Goal: Task Accomplishment & Management: Manage account settings

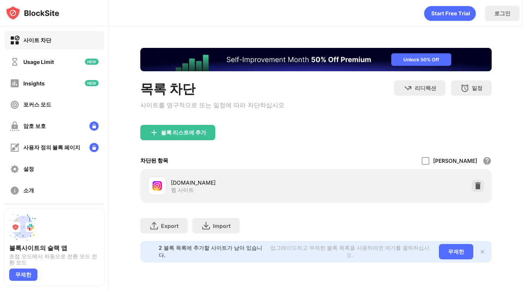
click at [476, 152] on div "허용 모드 화이트리스트의 모든 웹 사이트를 제외한 모든 웹 사이트를 차단합니다. 화이트리스트 모드는 URL 에서만 작동하며 범주 또는 키워드를…" at bounding box center [457, 160] width 70 height 16
click at [476, 182] on img at bounding box center [478, 186] width 8 height 8
